Goal: Check status: Check status

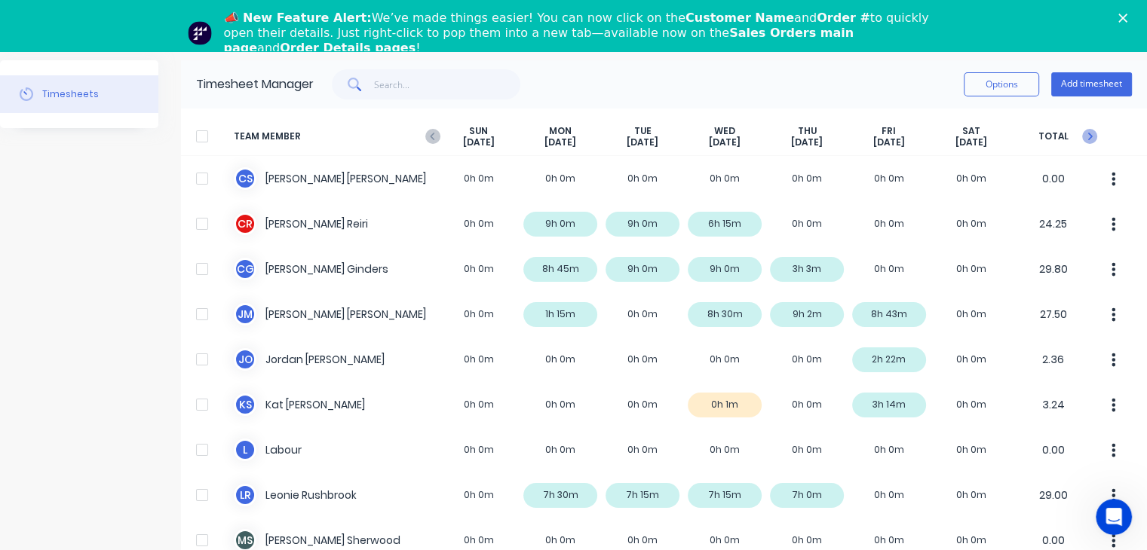
click at [1082, 130] on icon at bounding box center [1089, 136] width 15 height 15
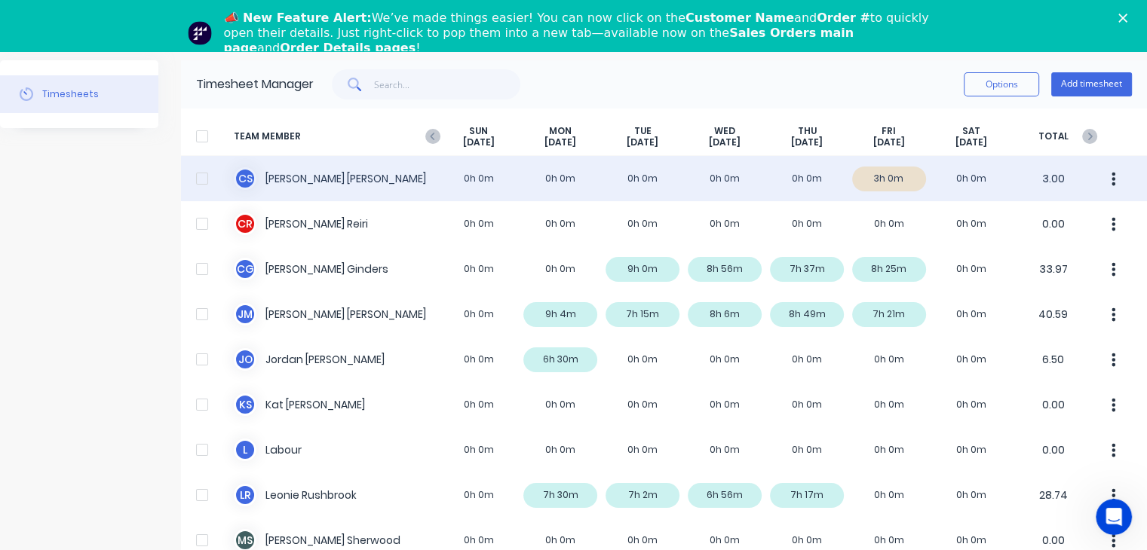
click at [875, 173] on div "C S [PERSON_NAME] 0h 0m 0h 0m 0h 0m 0h 0m 0h 0m 3h 0m 0h 0m 3.00" at bounding box center [664, 178] width 966 height 45
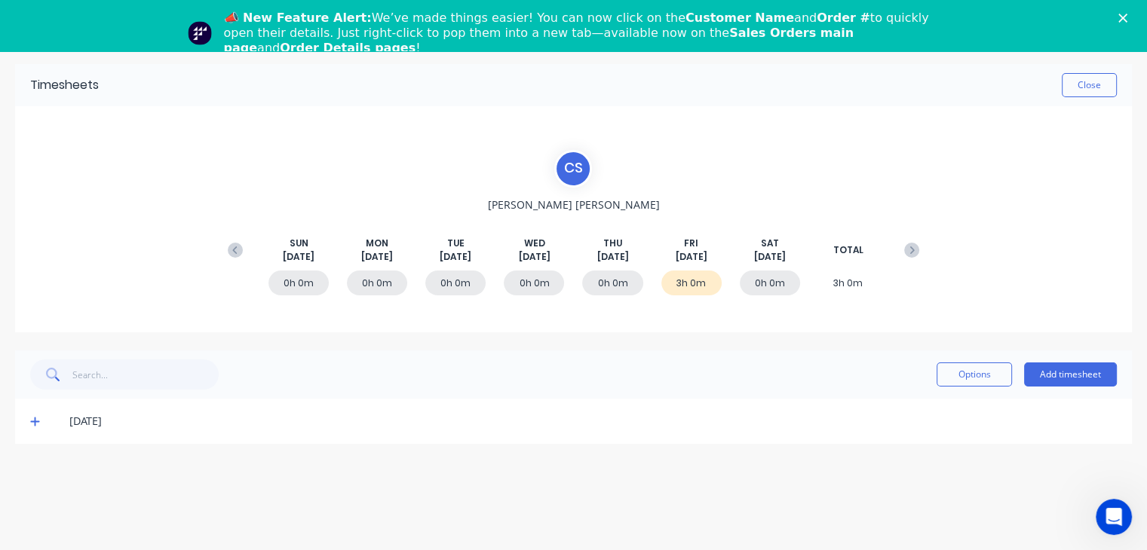
click at [685, 290] on div "3h 0m" at bounding box center [691, 283] width 60 height 25
click at [962, 380] on button "Options" at bounding box center [974, 375] width 75 height 24
click at [693, 286] on div "3h 0m" at bounding box center [691, 283] width 60 height 25
click at [1082, 96] on button "Close" at bounding box center [1089, 85] width 55 height 24
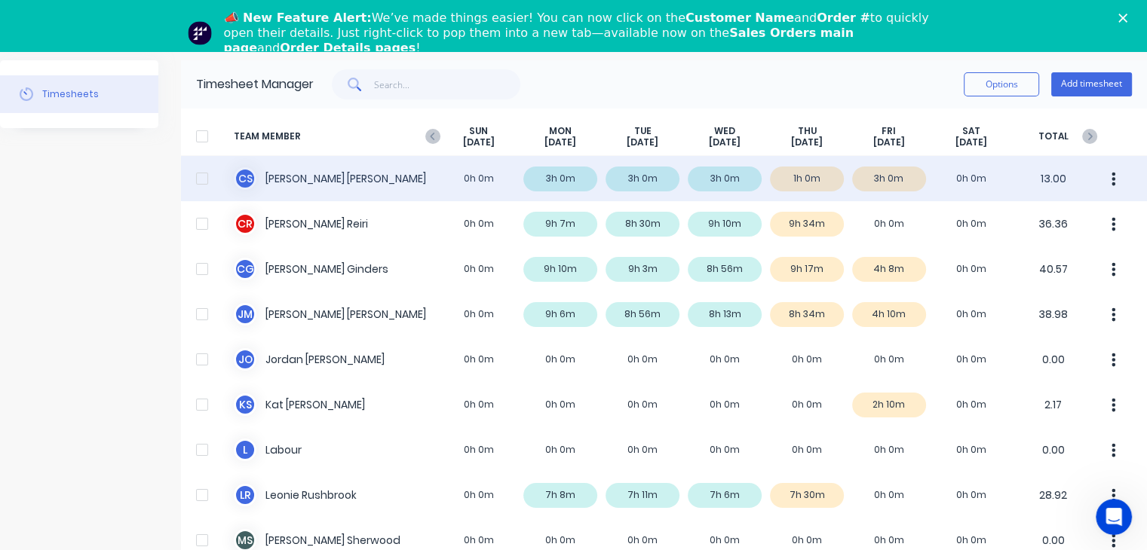
drag, startPoint x: 812, startPoint y: 179, endPoint x: 797, endPoint y: 178, distance: 15.1
click at [797, 178] on div "C S [PERSON_NAME] 0h 0m 3h 0m 3h 0m 3h 0m 1h 0m 3h 0m 0h 0m 13.00" at bounding box center [664, 178] width 966 height 45
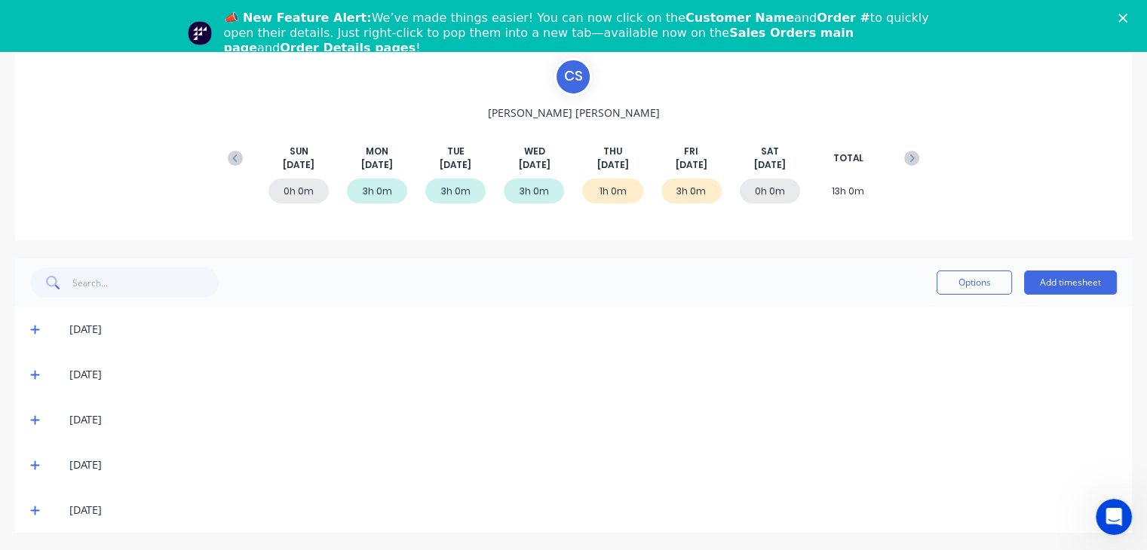
scroll to position [94, 0]
click at [36, 331] on icon at bounding box center [35, 328] width 10 height 11
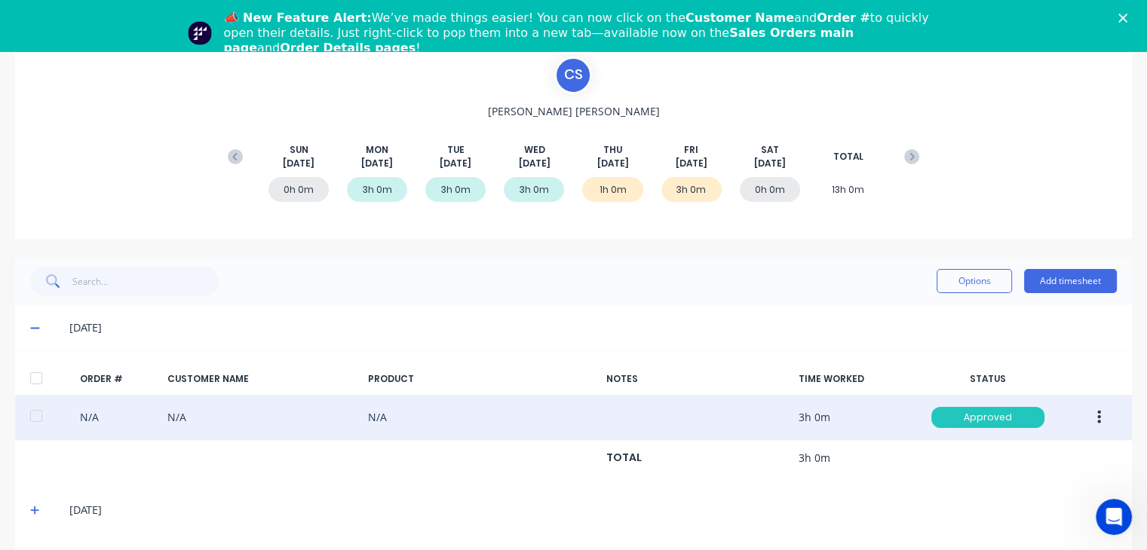
click at [978, 416] on div "Approved" at bounding box center [987, 417] width 113 height 21
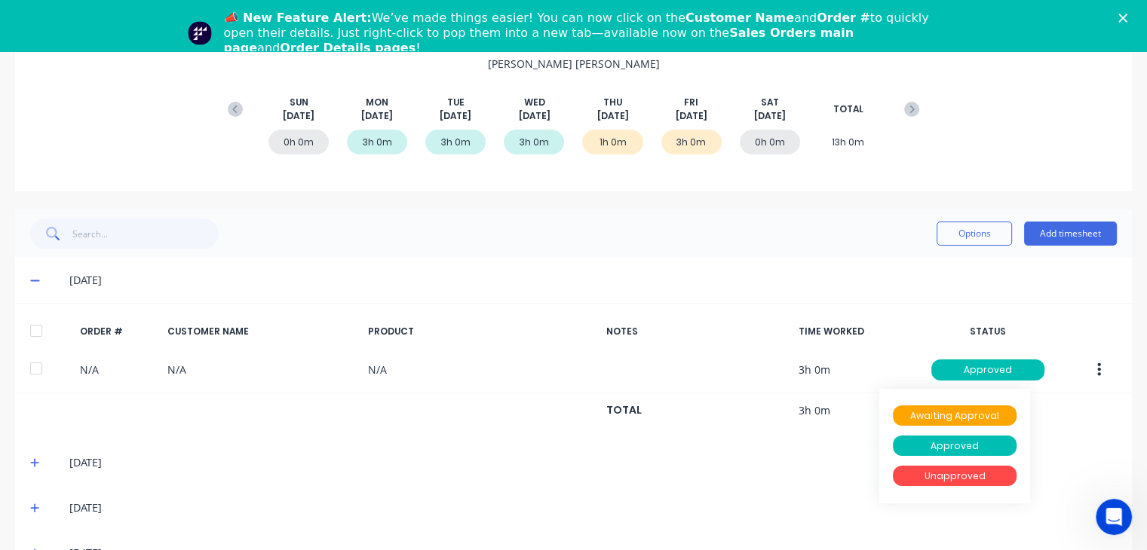
scroll to position [229, 0]
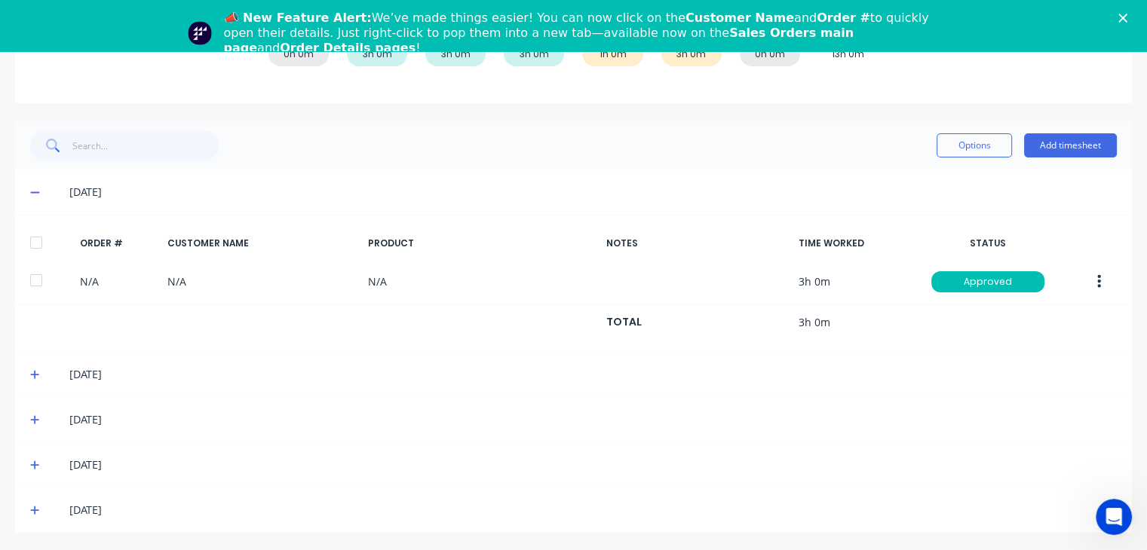
click at [29, 186] on div "[DATE]" at bounding box center [573, 192] width 1117 height 45
click at [35, 197] on span at bounding box center [37, 192] width 15 height 15
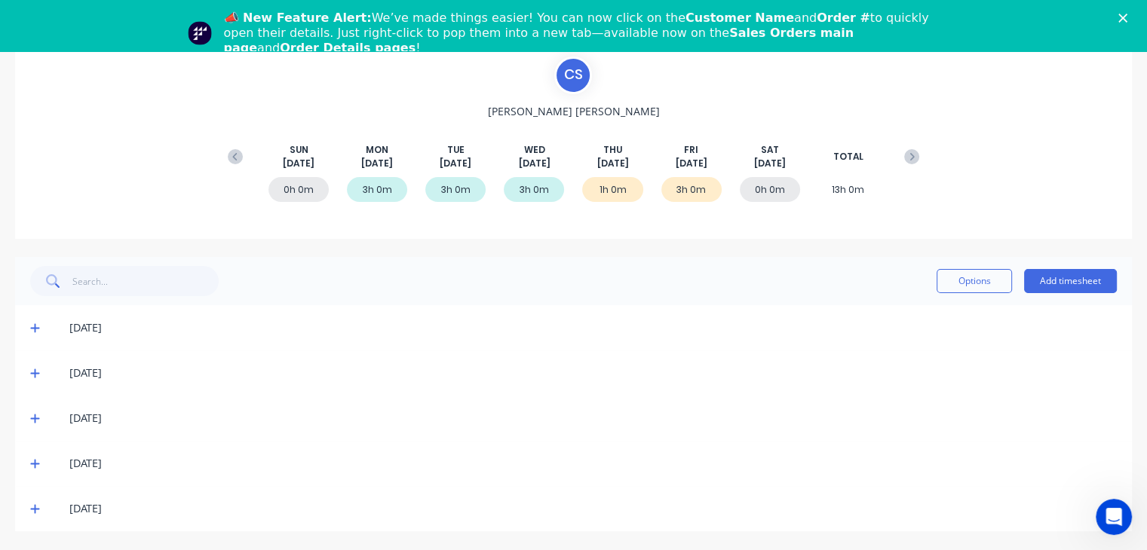
click at [34, 462] on icon at bounding box center [34, 464] width 9 height 9
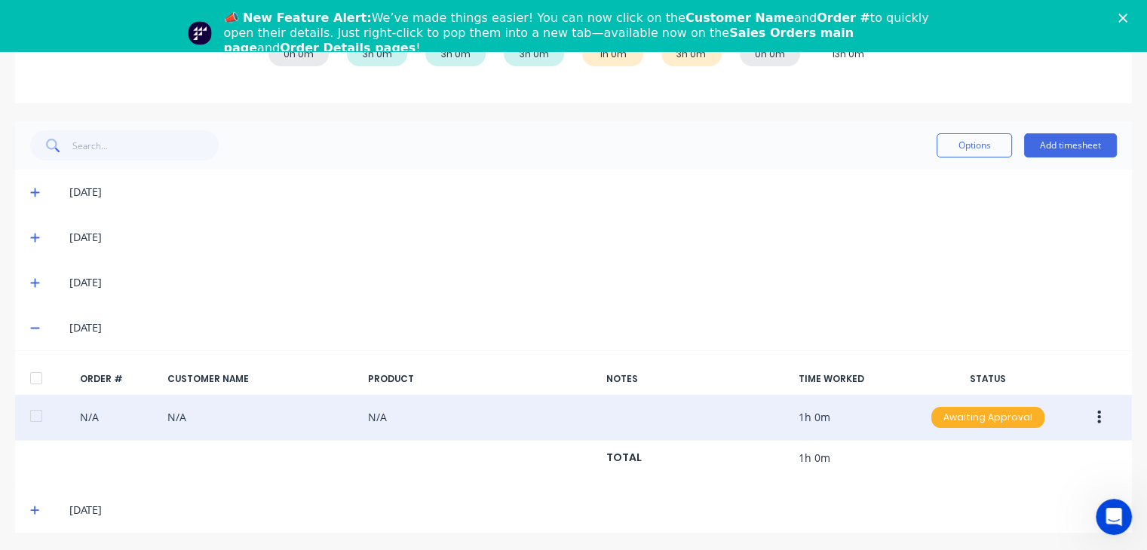
click at [1001, 415] on div "Awaiting Approval" at bounding box center [987, 417] width 113 height 21
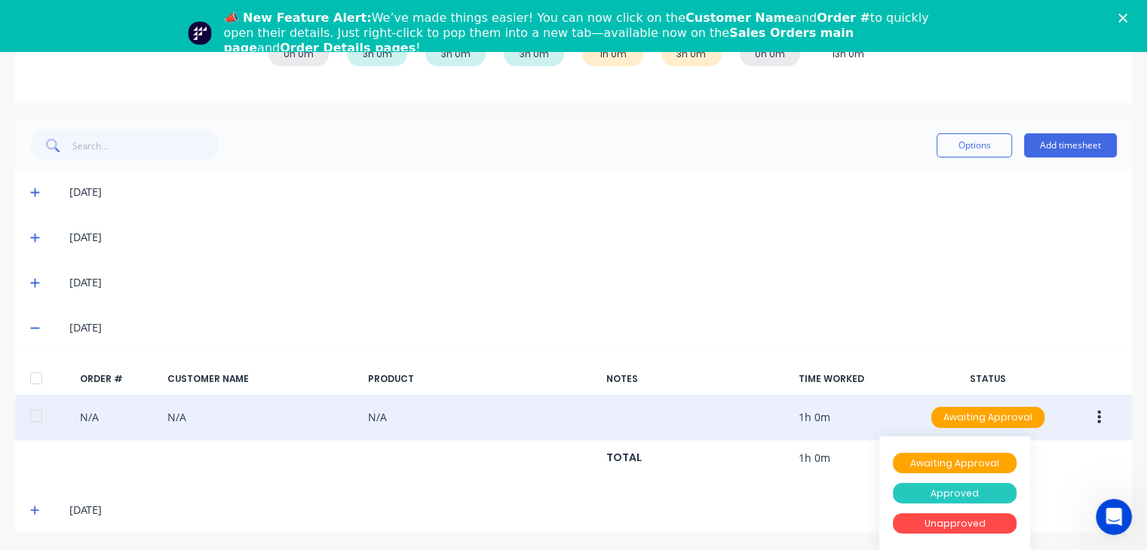
click at [950, 495] on div "Approved" at bounding box center [955, 493] width 124 height 21
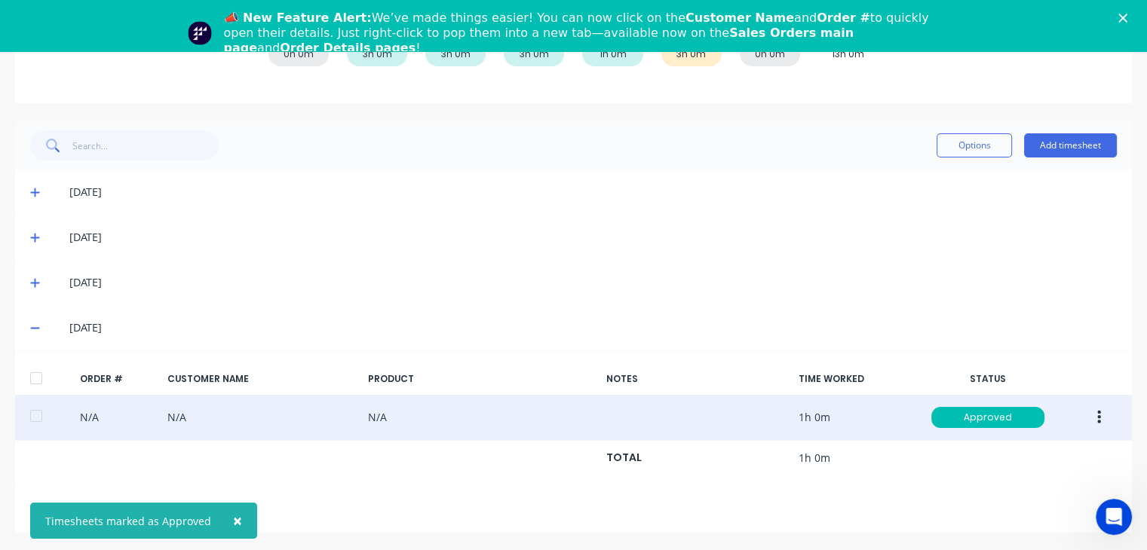
click at [30, 328] on icon at bounding box center [34, 329] width 9 height 2
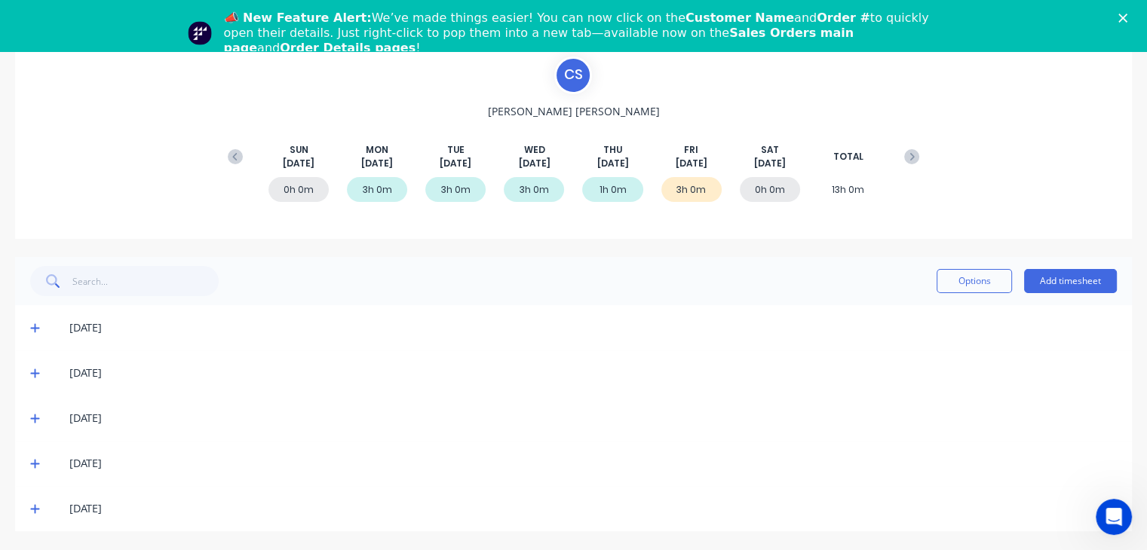
click at [33, 510] on icon at bounding box center [35, 509] width 10 height 11
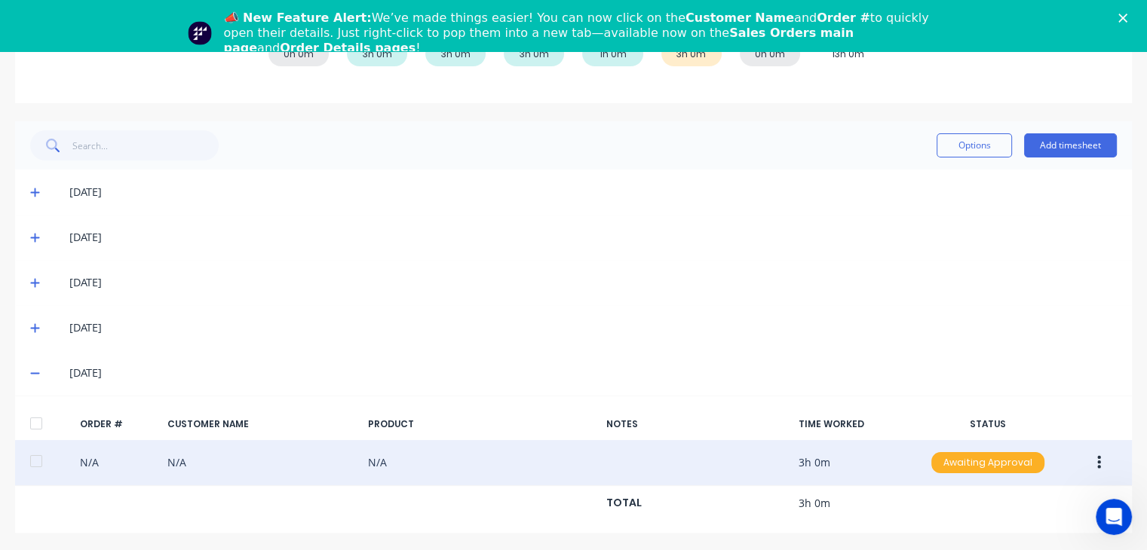
click at [993, 458] on div "Awaiting Approval" at bounding box center [987, 462] width 113 height 21
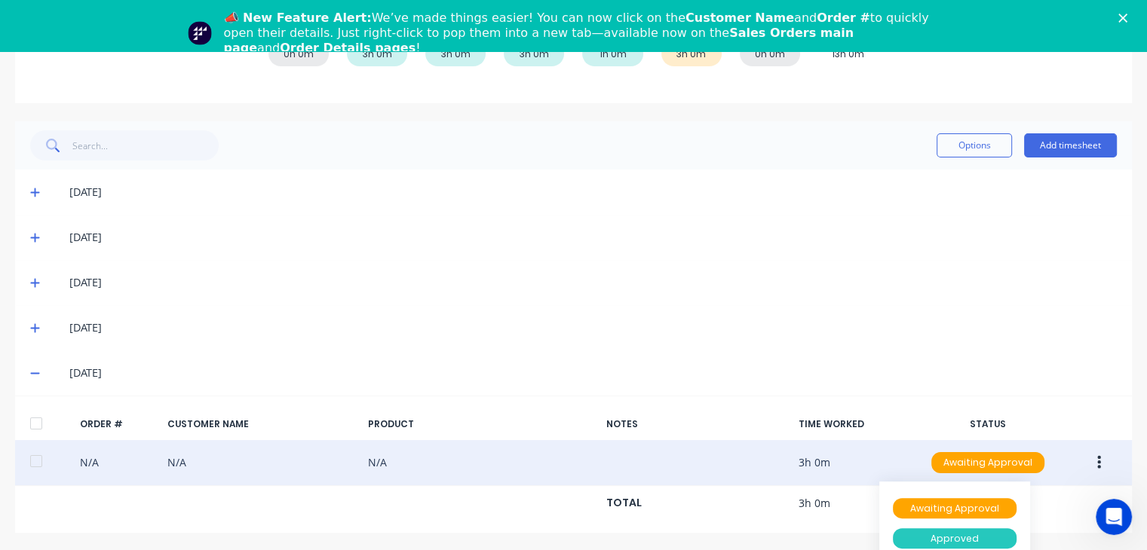
click at [962, 537] on div "Approved" at bounding box center [955, 539] width 124 height 21
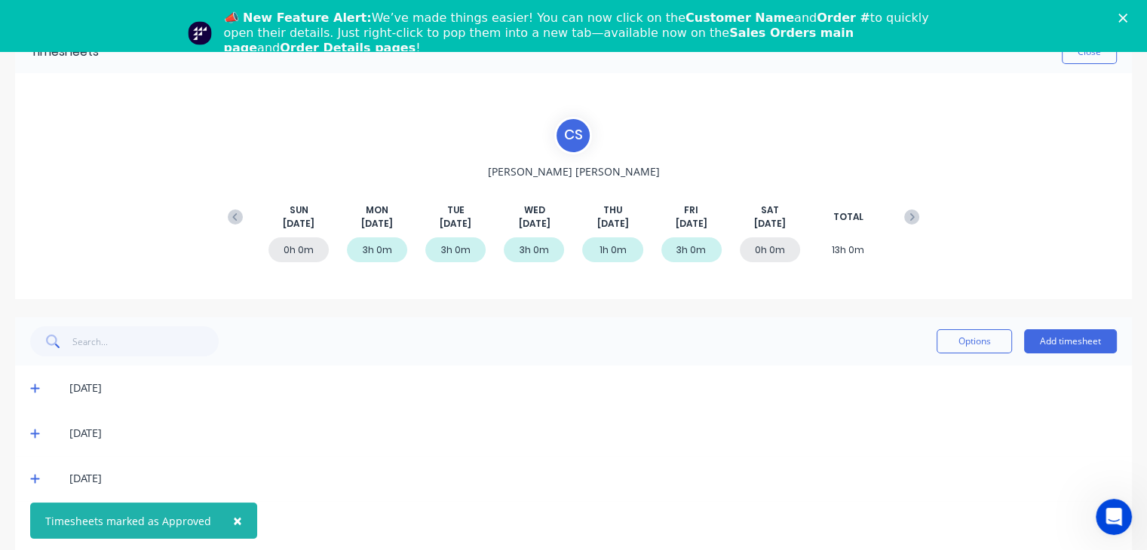
scroll to position [3, 0]
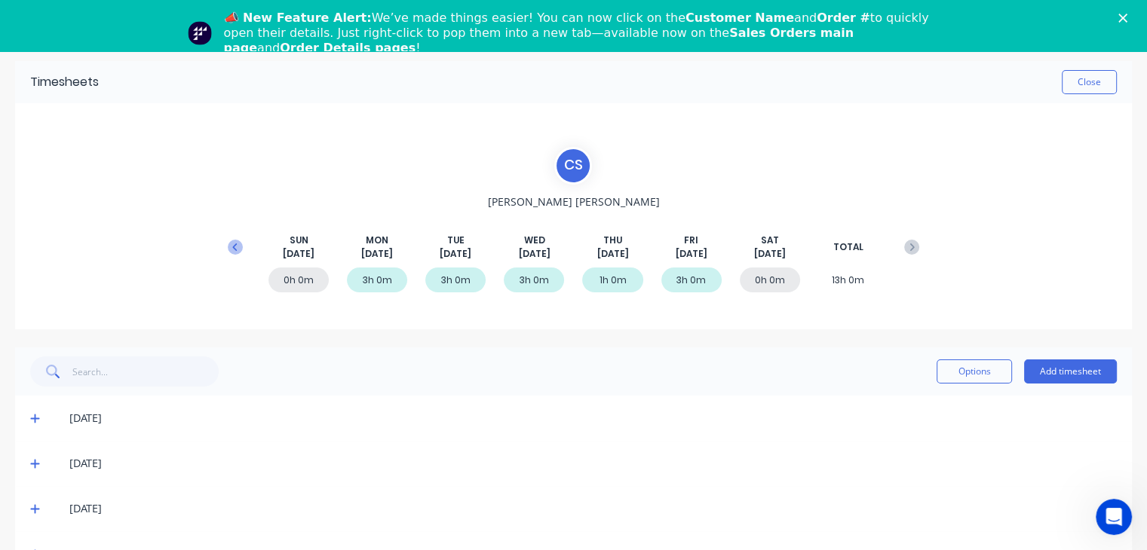
click at [232, 246] on icon at bounding box center [234, 247] width 5 height 8
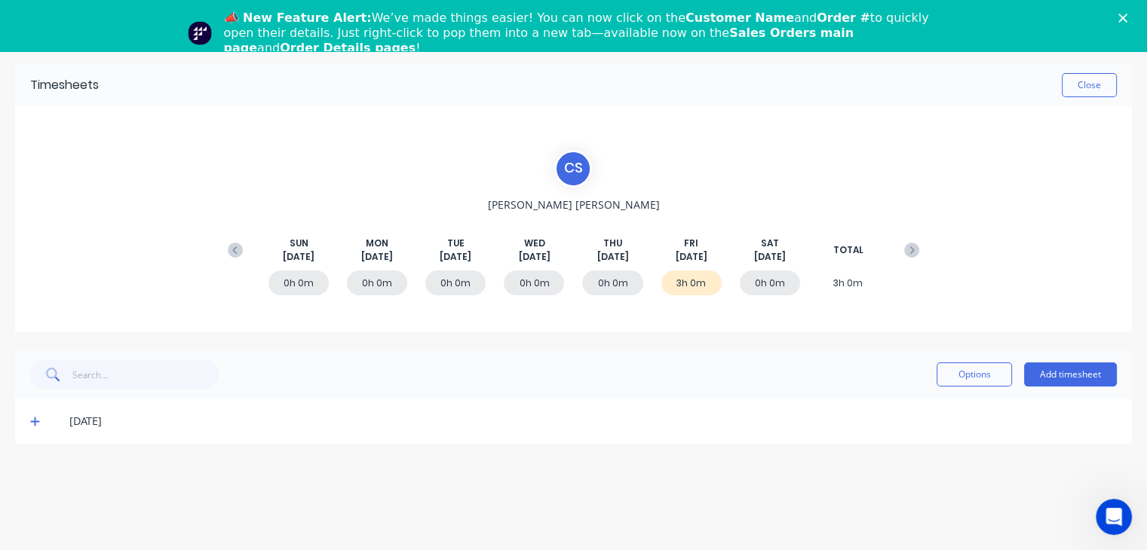
scroll to position [0, 0]
click at [36, 422] on icon at bounding box center [35, 421] width 10 height 11
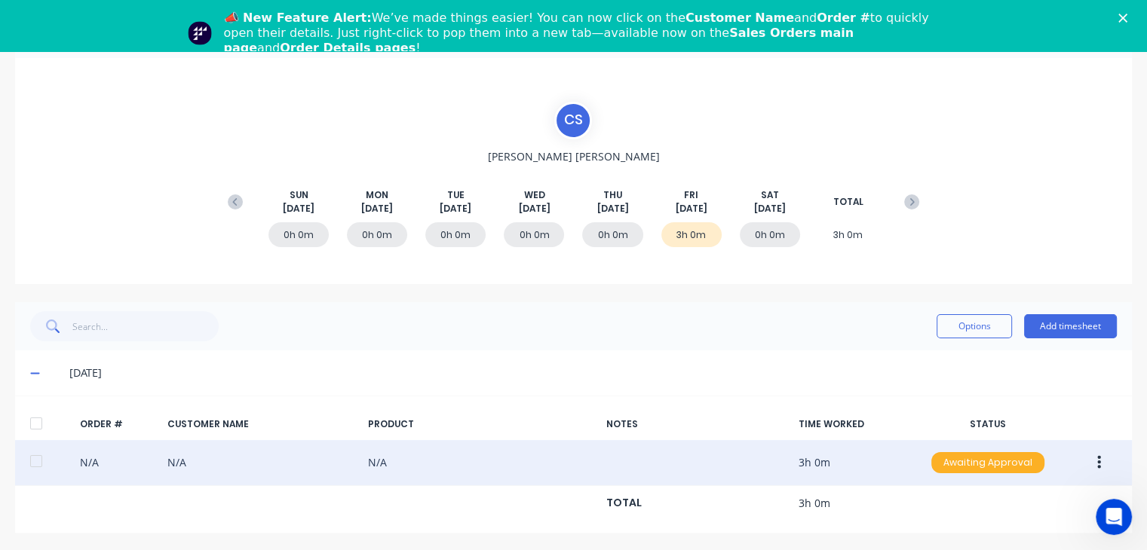
click at [995, 465] on div "Awaiting Approval" at bounding box center [987, 462] width 113 height 21
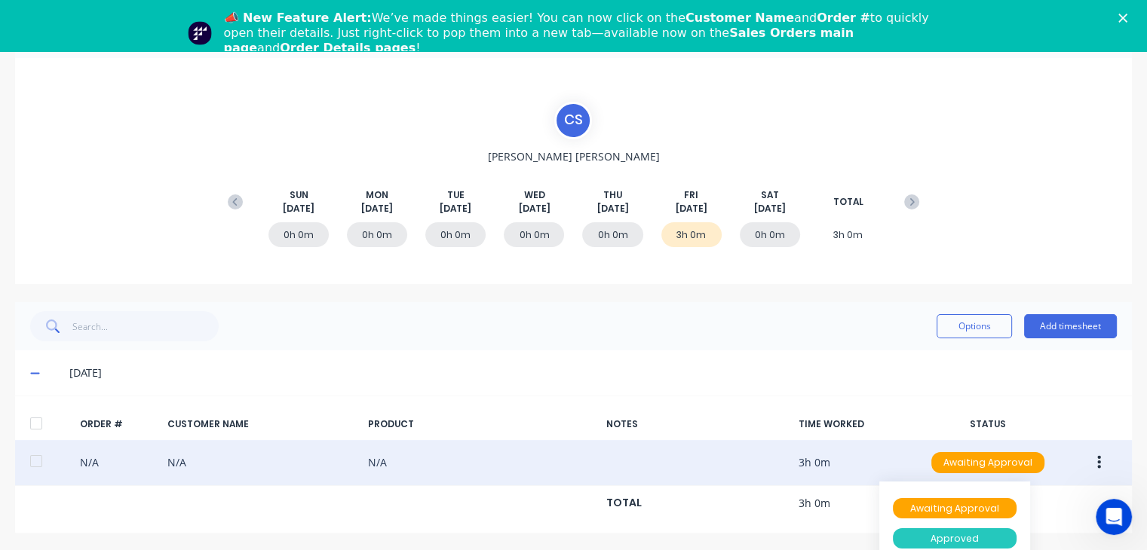
click at [957, 539] on div "Approved" at bounding box center [955, 539] width 124 height 21
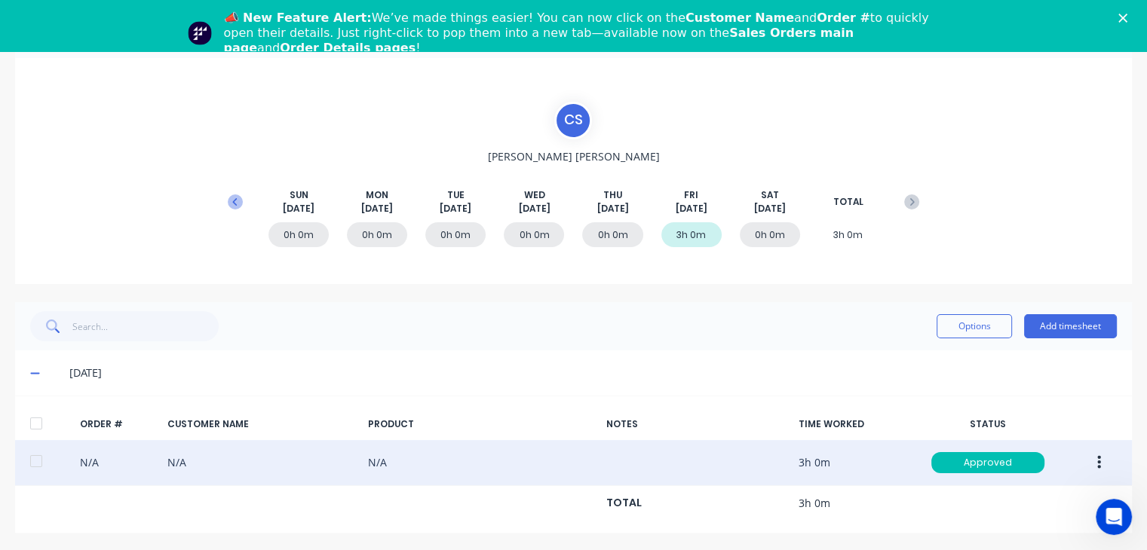
click at [235, 198] on icon at bounding box center [234, 202] width 5 height 8
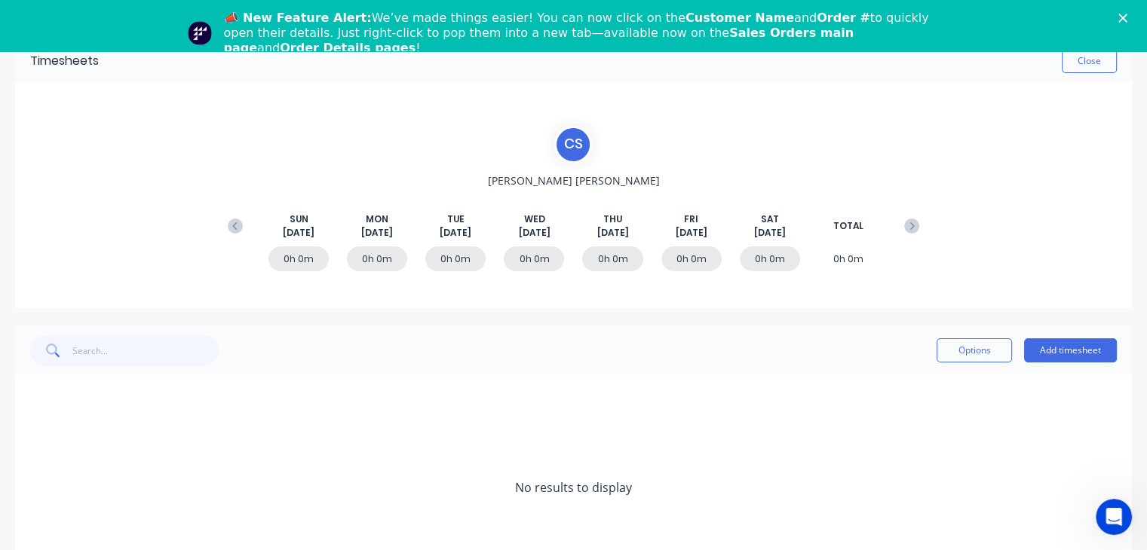
scroll to position [0, 0]
